Goal: Check status: Check status

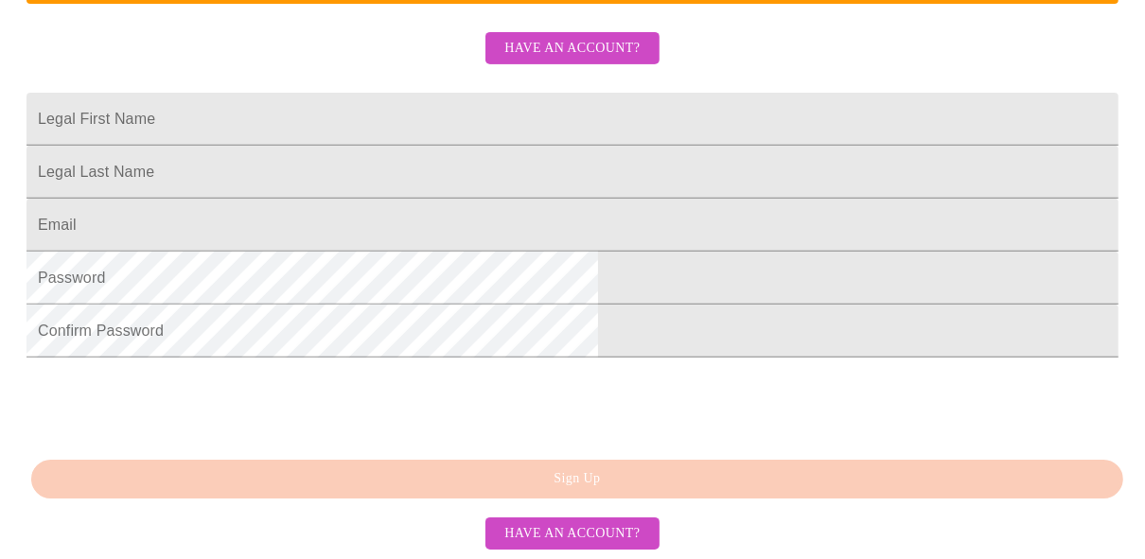
scroll to position [593, 0]
click at [610, 532] on span "Have an account?" at bounding box center [572, 535] width 135 height 24
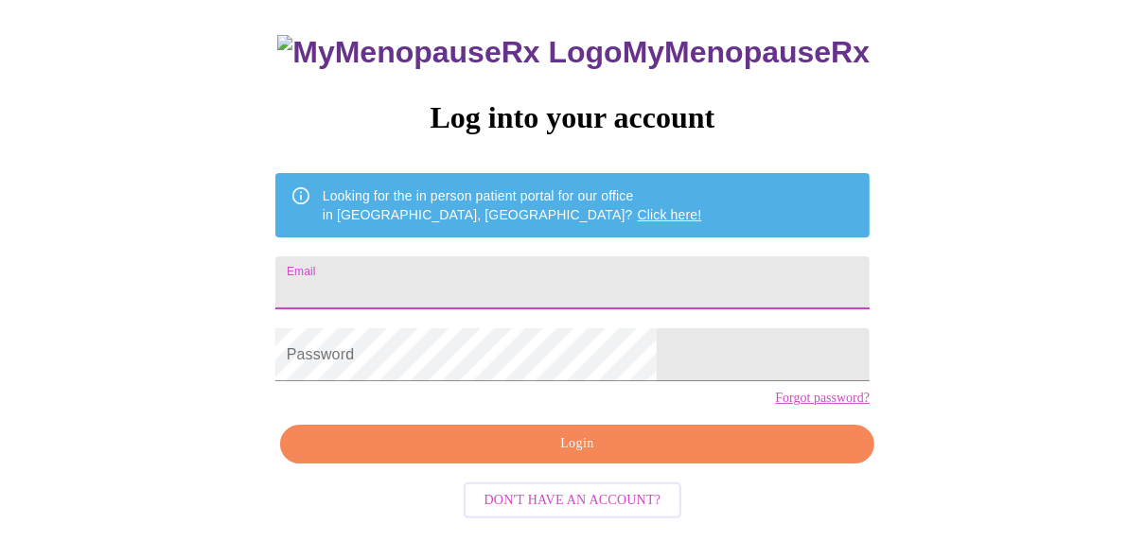
click at [444, 265] on input "Email" at bounding box center [572, 283] width 594 height 53
type input "[EMAIL_ADDRESS][DOMAIN_NAME]"
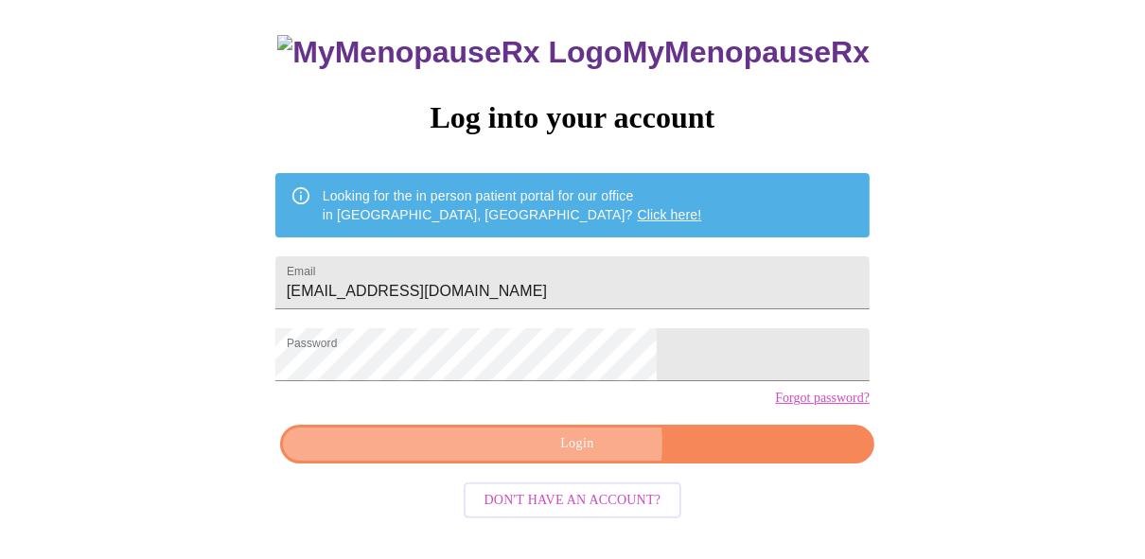
click at [577, 456] on span "Login" at bounding box center [577, 445] width 551 height 24
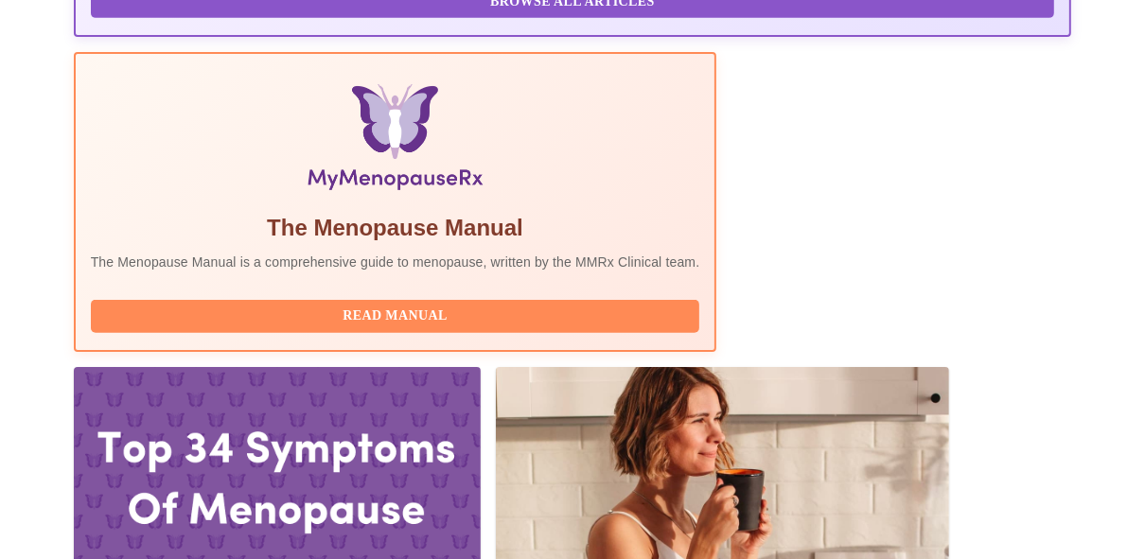
scroll to position [656, 0]
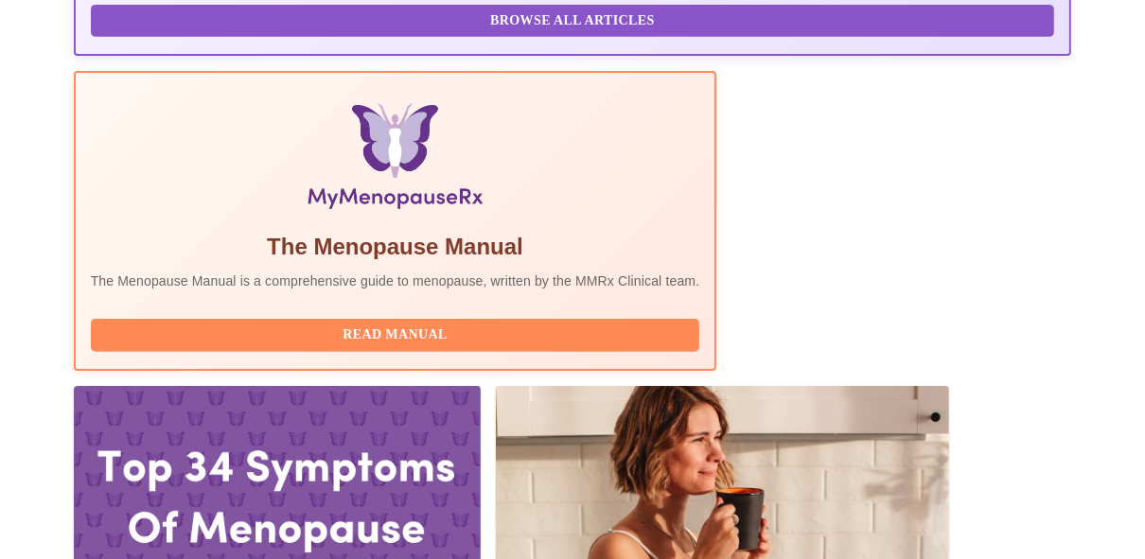
scroll to position [634, 0]
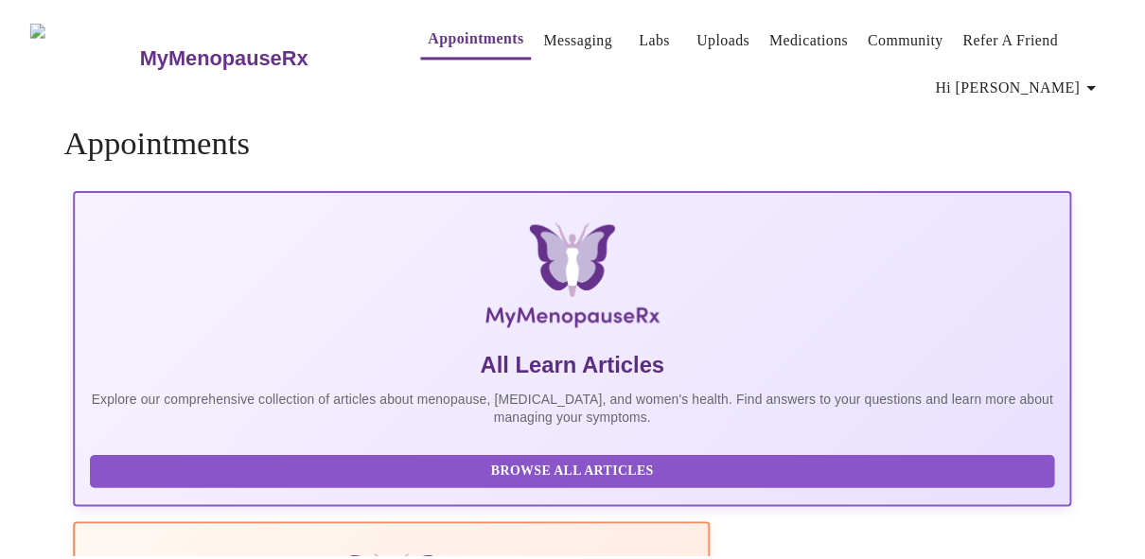
scroll to position [124, 0]
